Goal: Register for event/course

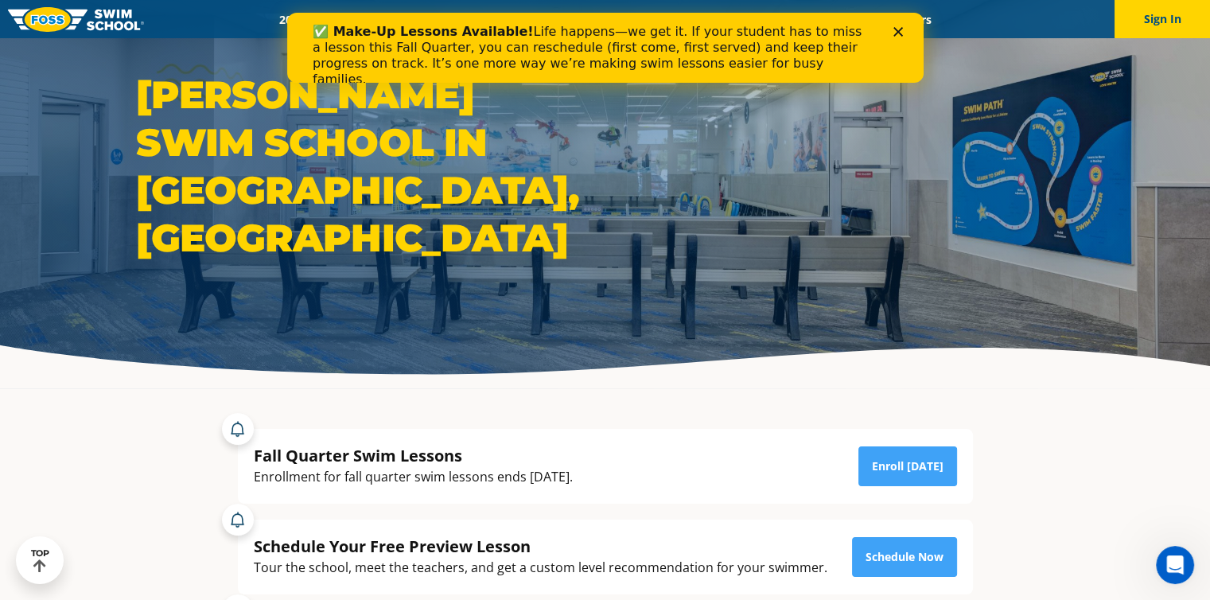
scroll to position [32, 0]
click at [903, 31] on div "Close" at bounding box center [901, 32] width 16 height 10
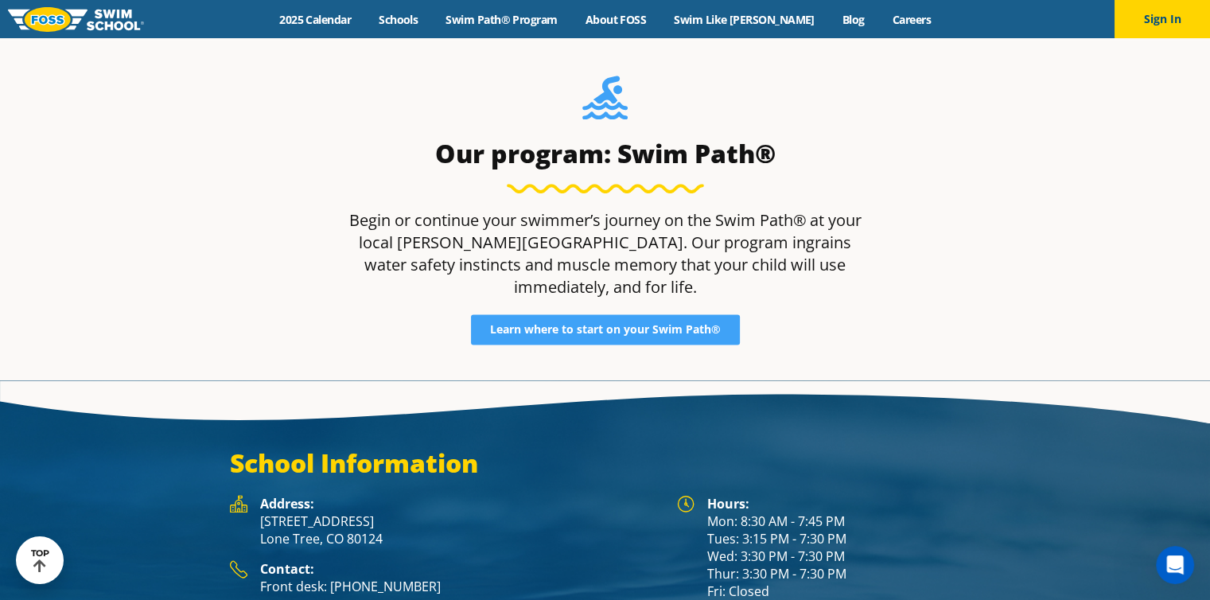
scroll to position [1986, 0]
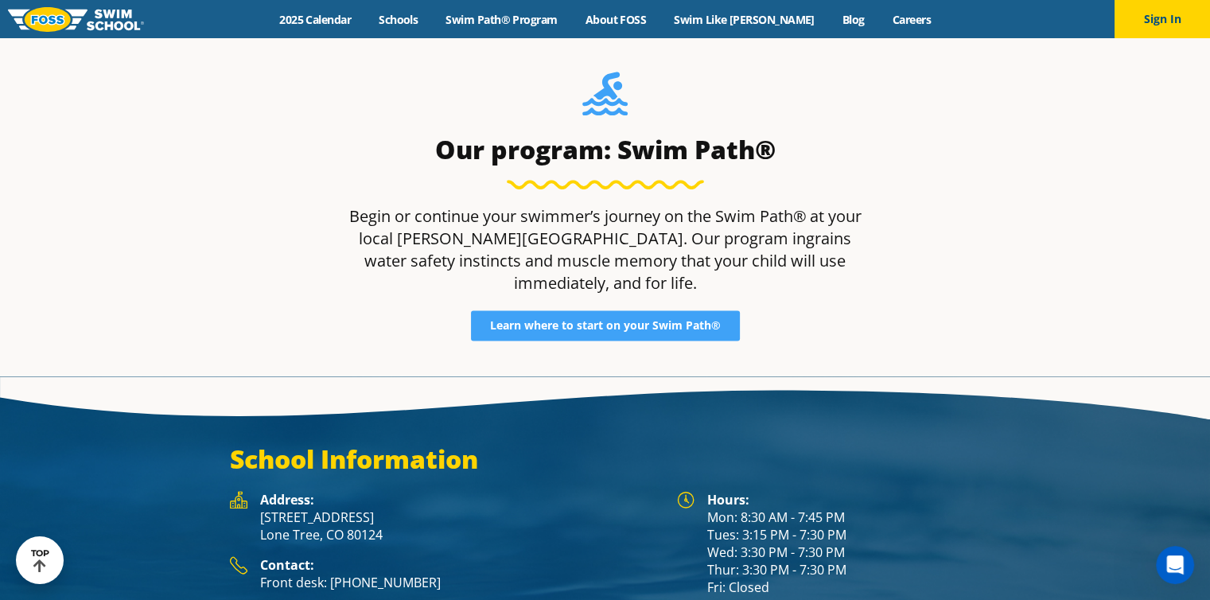
click at [630, 320] on span "Learn where to start on your Swim Path®" at bounding box center [605, 325] width 231 height 11
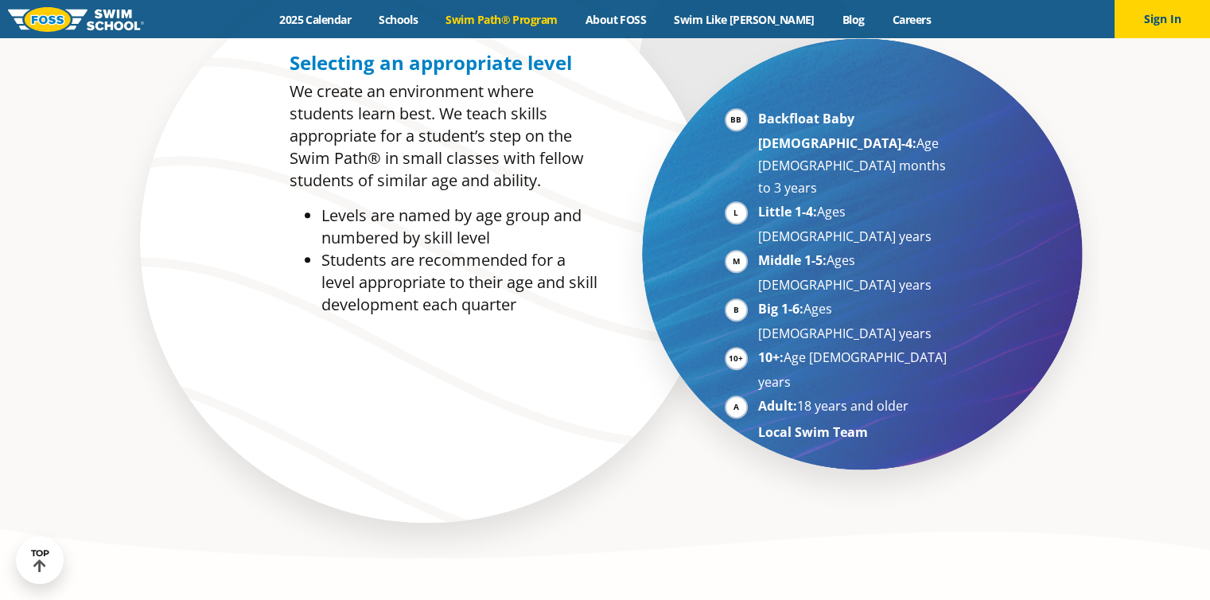
scroll to position [866, 0]
click at [758, 394] on li "Adult: 18 years and older" at bounding box center [855, 406] width 195 height 25
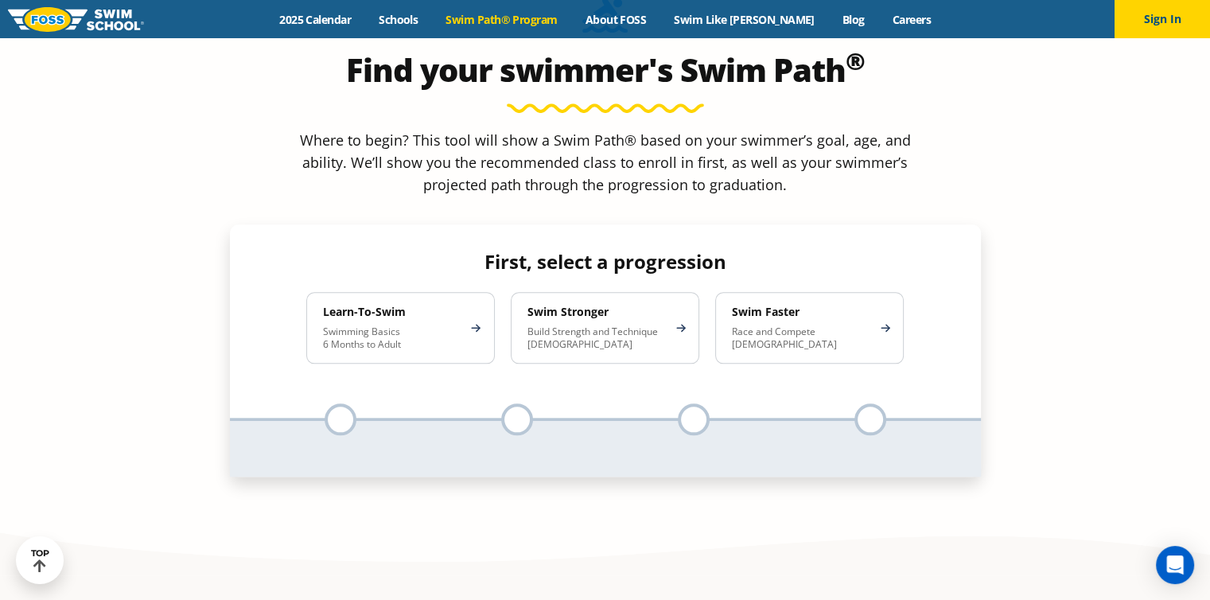
scroll to position [1509, 0]
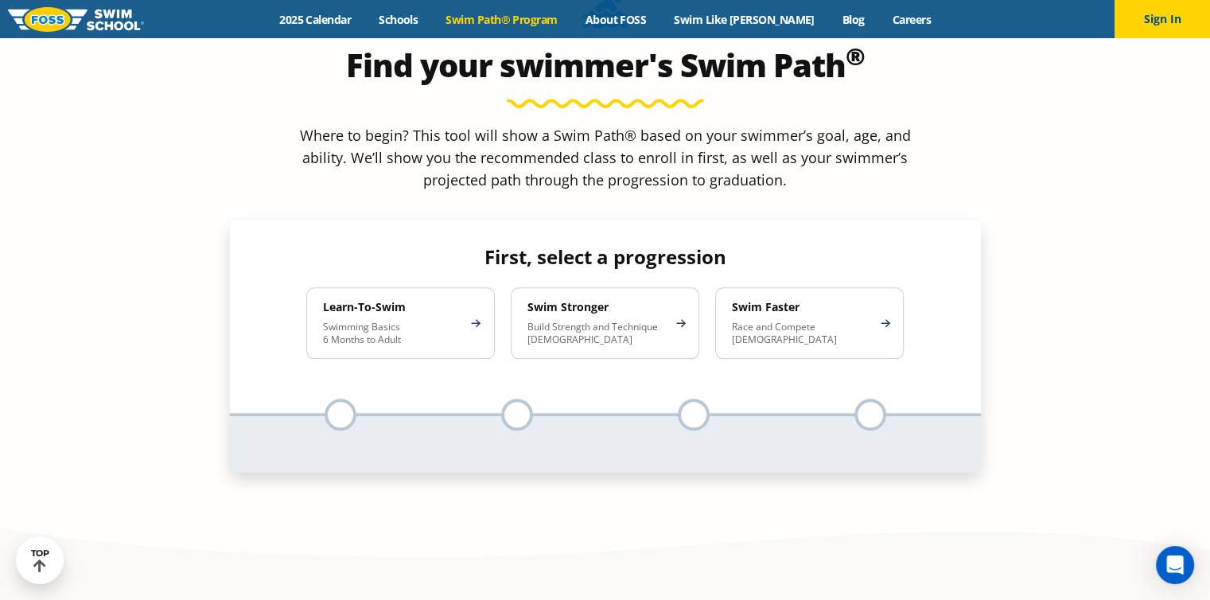
click at [401, 287] on div "Learn-To-Swim Swimming Basics 6 Months to Adult" at bounding box center [400, 323] width 189 height 72
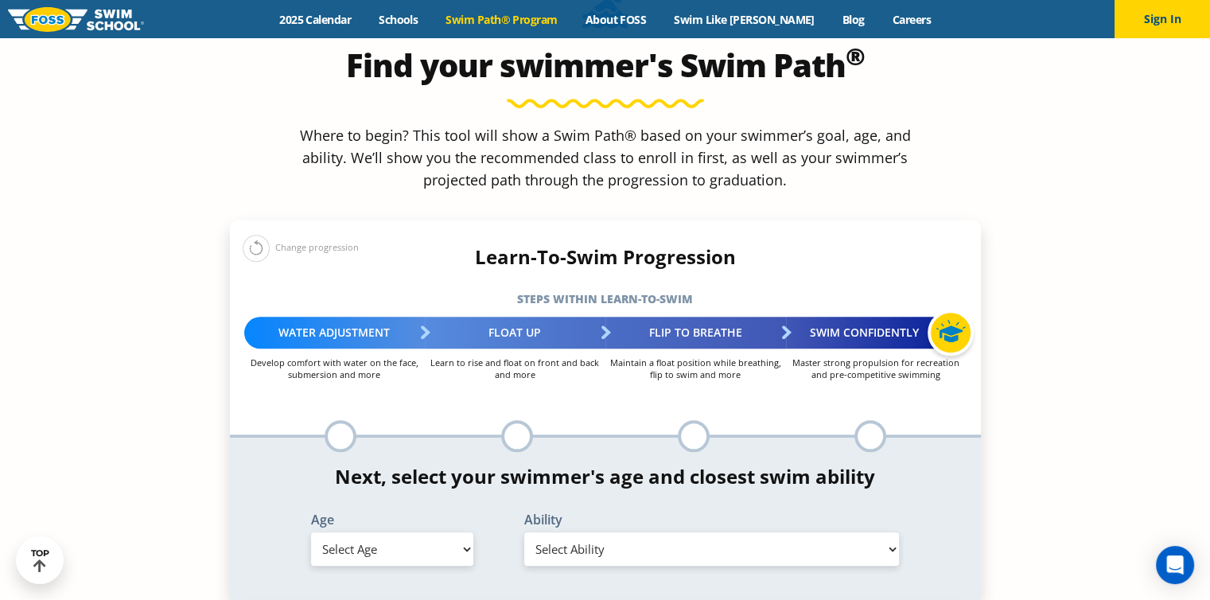
click at [454, 513] on div "Age Select Age 6 months - 1 year 1 year 2 years 3 years 4 years 5 years 6 years…" at bounding box center [392, 542] width 213 height 58
click at [454, 532] on select "Select Age 6 months - 1 year 1 year 2 years 3 years 4 years 5 years 6 years 7 y…" at bounding box center [392, 548] width 162 height 33
select select "adult-18-years-"
click at [311, 532] on select "Select Age 6 months - 1 year 1 year 2 years 3 years 4 years 5 years 6 years 7 y…" at bounding box center [392, 548] width 162 height 33
click at [624, 532] on select "Select Ability First in-water experience When in the water reliant on a life ja…" at bounding box center [712, 548] width 376 height 33
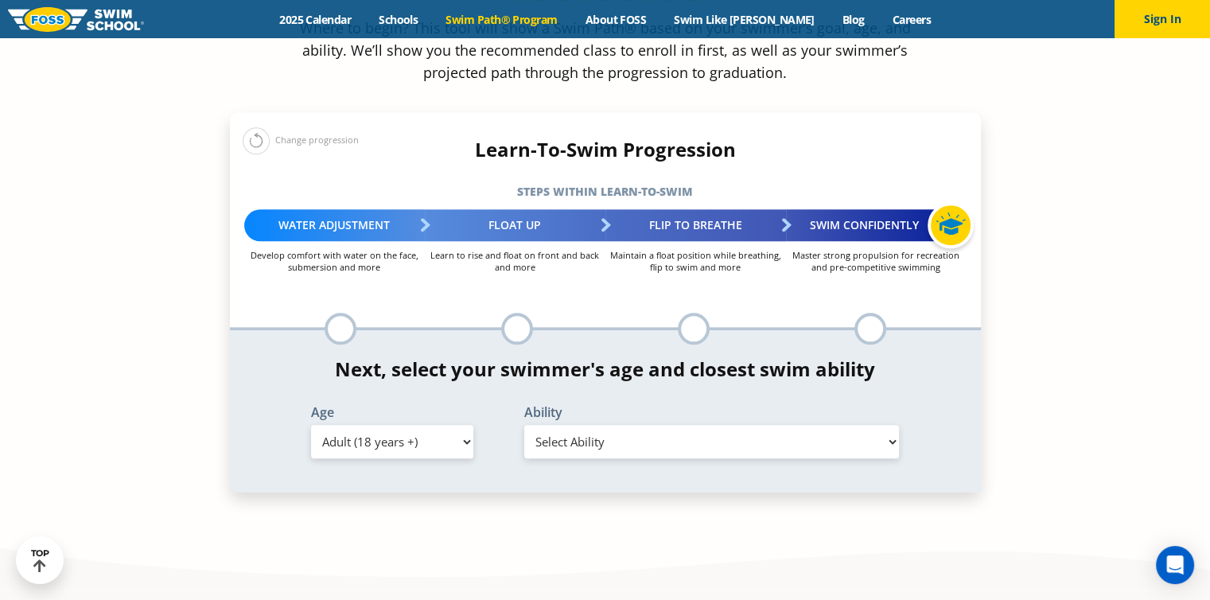
scroll to position [1622, 0]
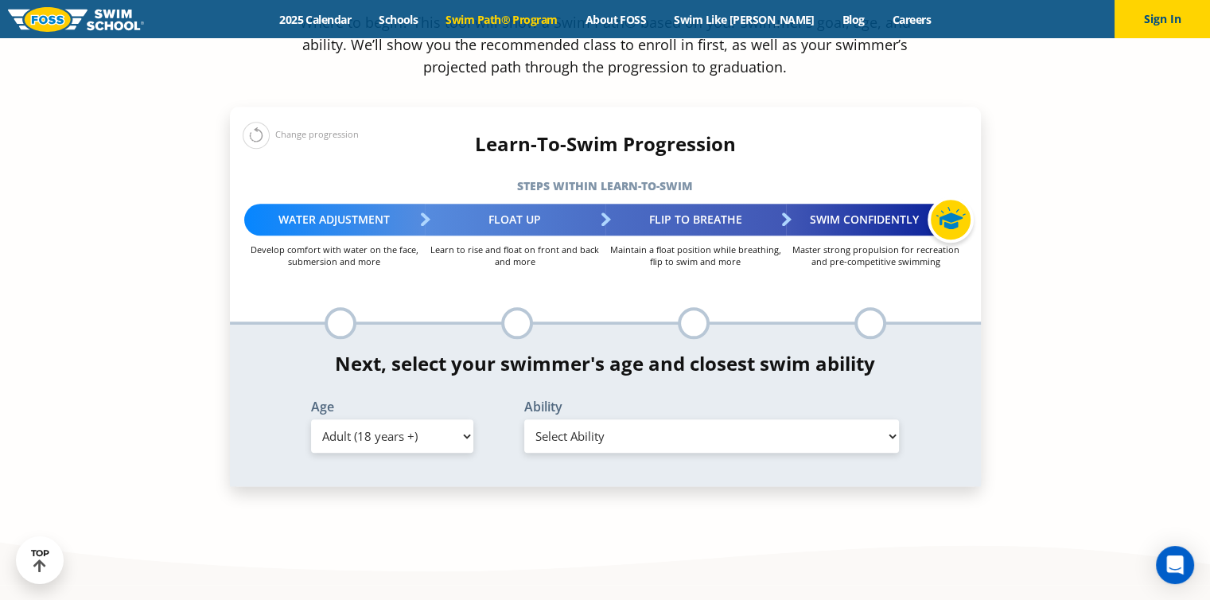
click at [635, 419] on select "Select Ability First in-water experience When in the water reliant on a life ja…" at bounding box center [712, 435] width 376 height 33
select select "adult-18-years--swims-front-crawl-and-backstroke-for-25-ft-with-a-flip-from-sto…"
click at [524, 419] on select "Select Ability First in-water experience When in the water reliant on a life ja…" at bounding box center [712, 435] width 376 height 33
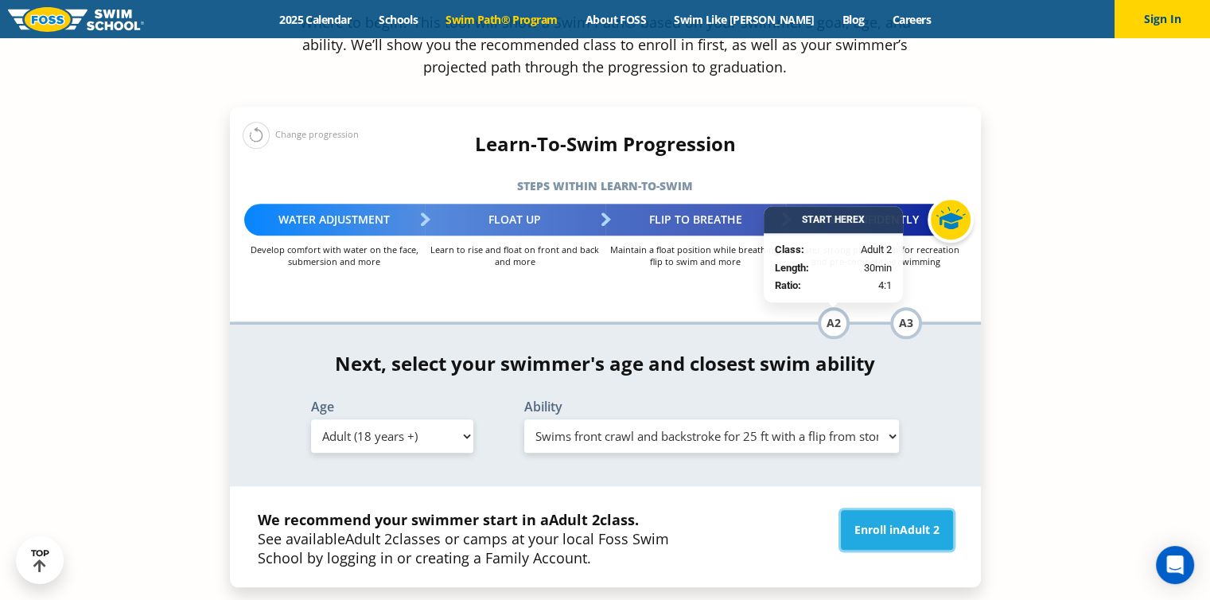
click at [873, 510] on link "Enroll in Adult 2" at bounding box center [897, 530] width 112 height 40
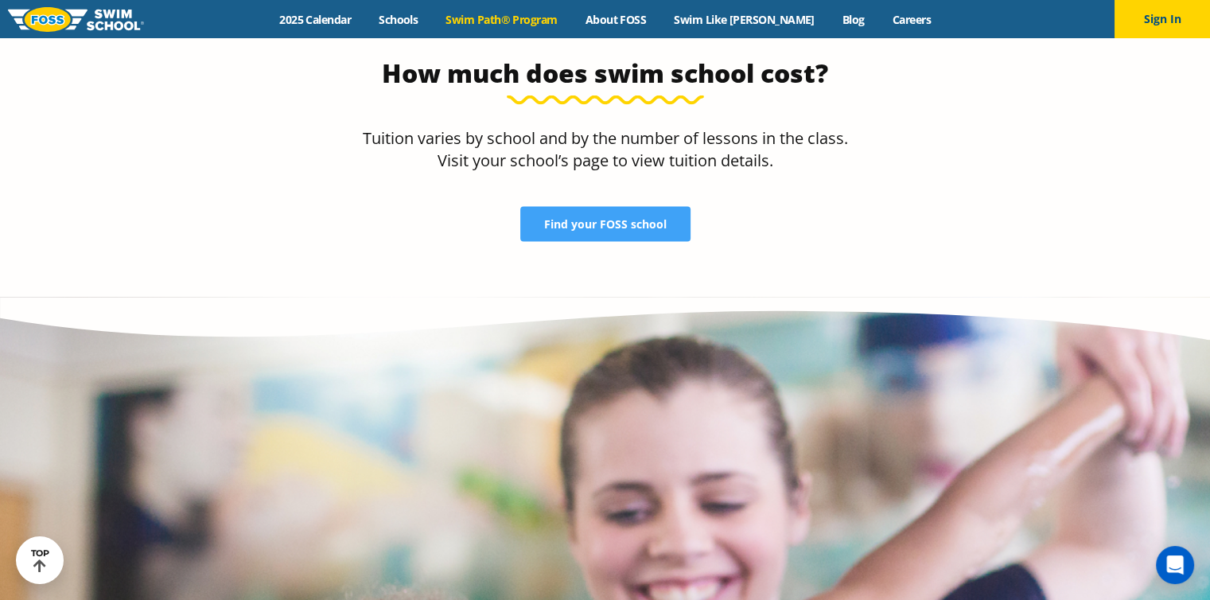
scroll to position [3424, 0]
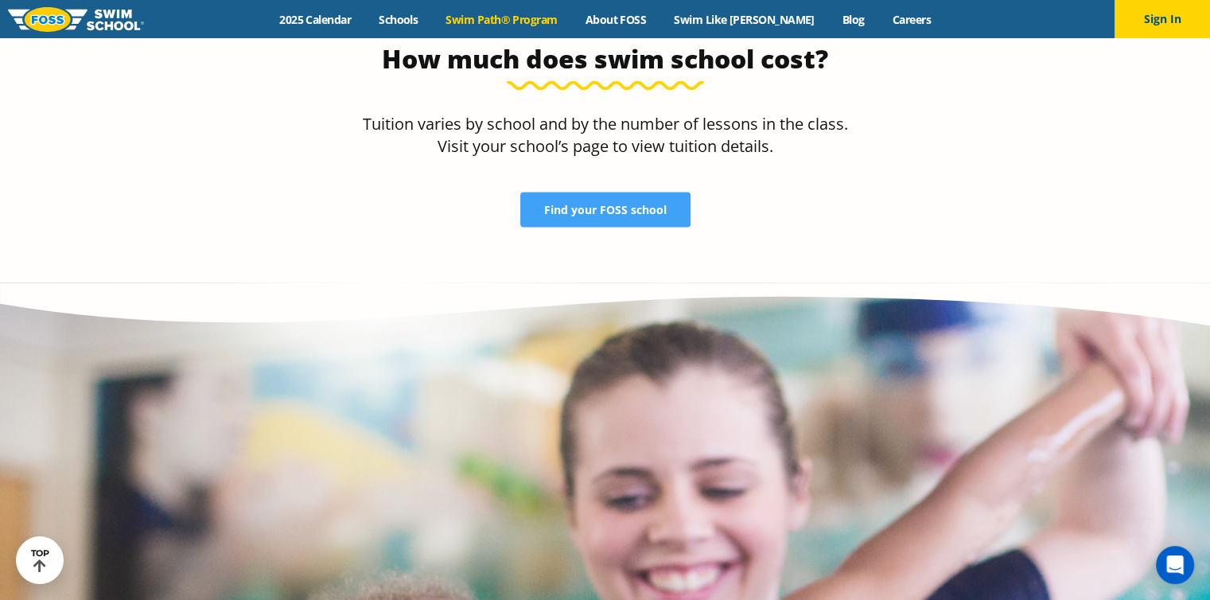
click at [409, 12] on link "Schools" at bounding box center [398, 19] width 67 height 15
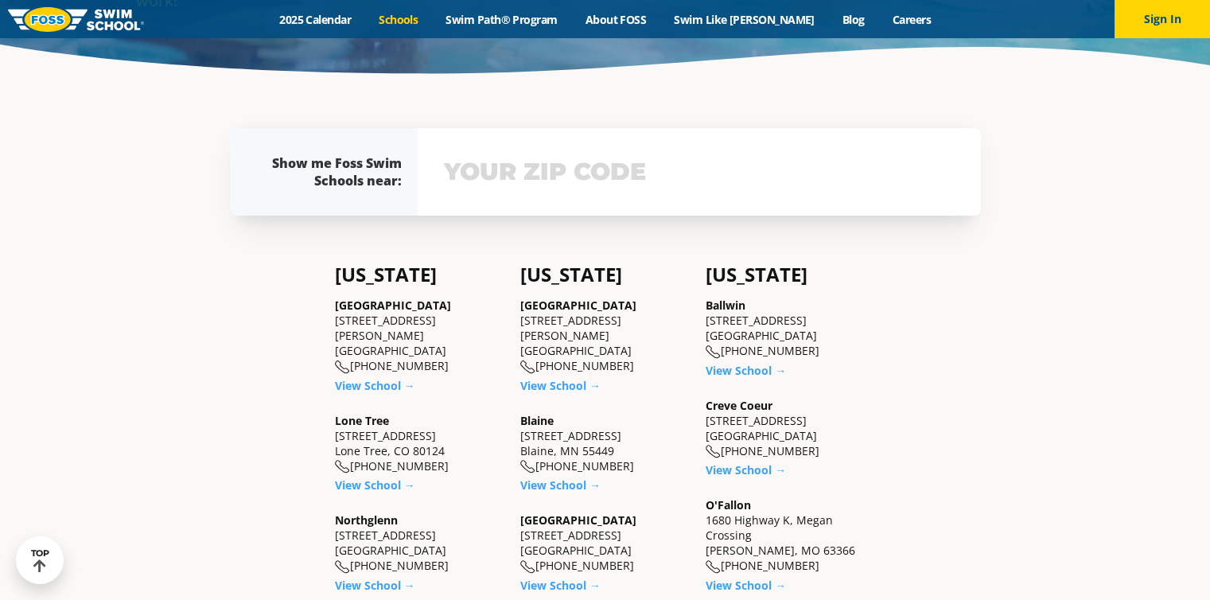
click at [545, 197] on div "View school & class schedule" at bounding box center [699, 172] width 563 height 88
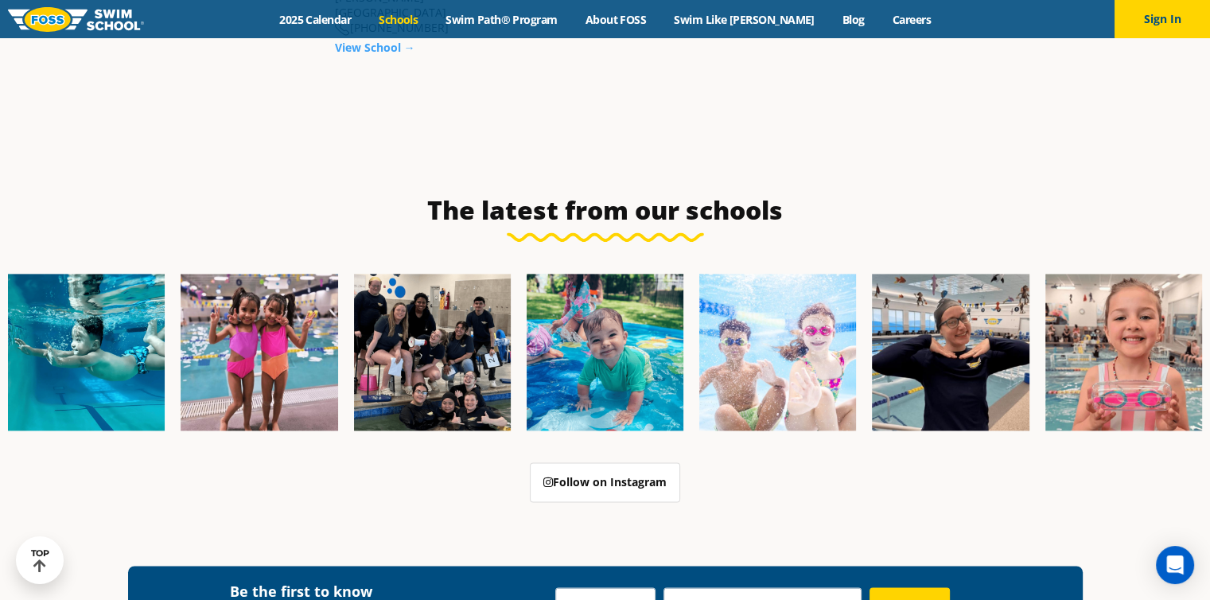
scroll to position [2037, 0]
